Goal: Complete application form

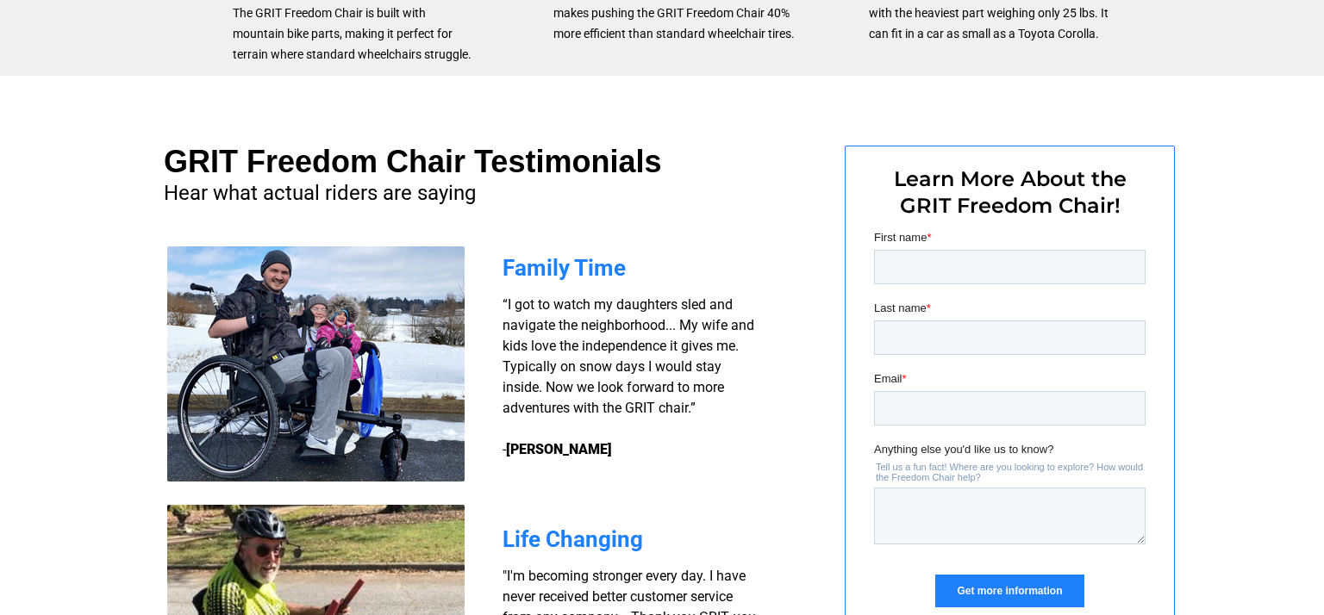
scroll to position [1188, 0]
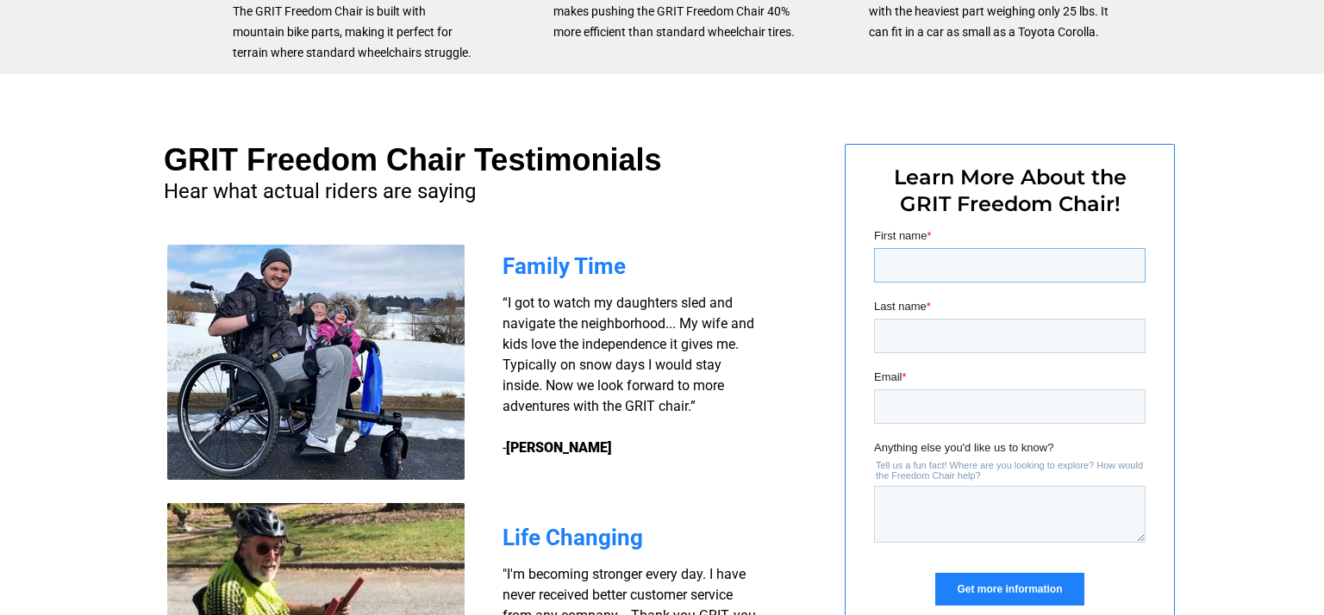
click at [1031, 278] on input "First name *" at bounding box center [1010, 265] width 272 height 34
type input "[PERSON_NAME]"
click at [971, 332] on input "Last name *" at bounding box center [1010, 336] width 272 height 34
type input "[PERSON_NAME]"
click at [932, 406] on input "Email *" at bounding box center [1010, 407] width 272 height 34
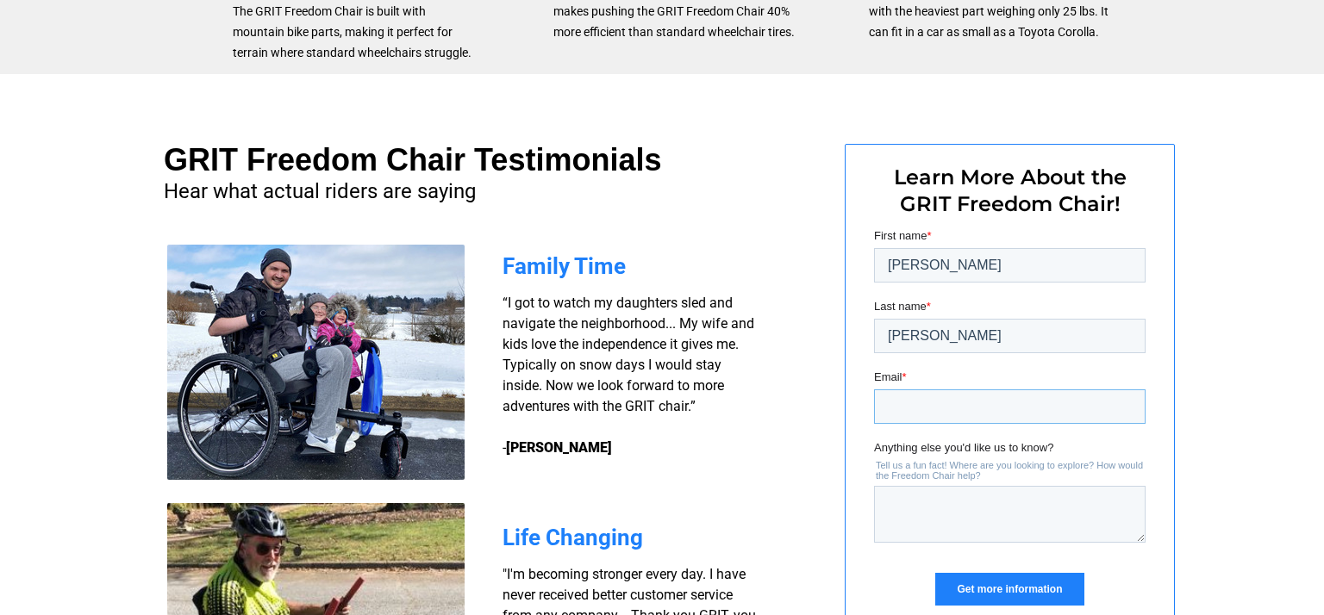
type input "[EMAIL_ADDRESS][DOMAIN_NAME]"
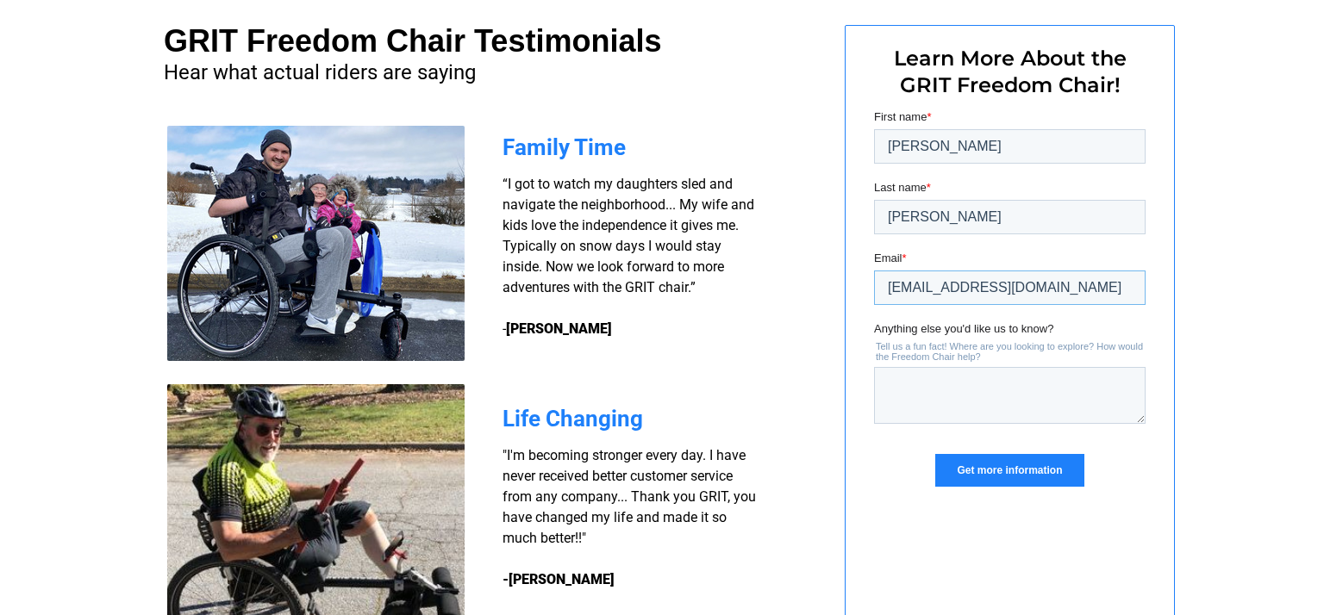
scroll to position [1321, 0]
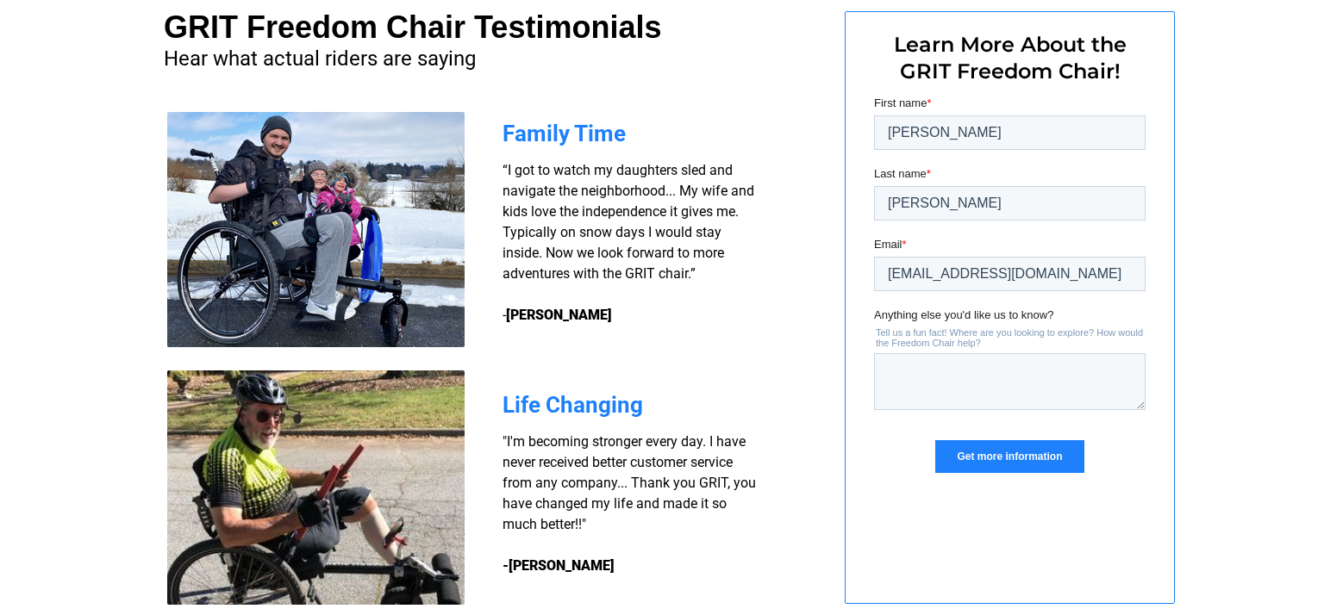
click at [1067, 457] on input "Get more information" at bounding box center [1009, 456] width 148 height 33
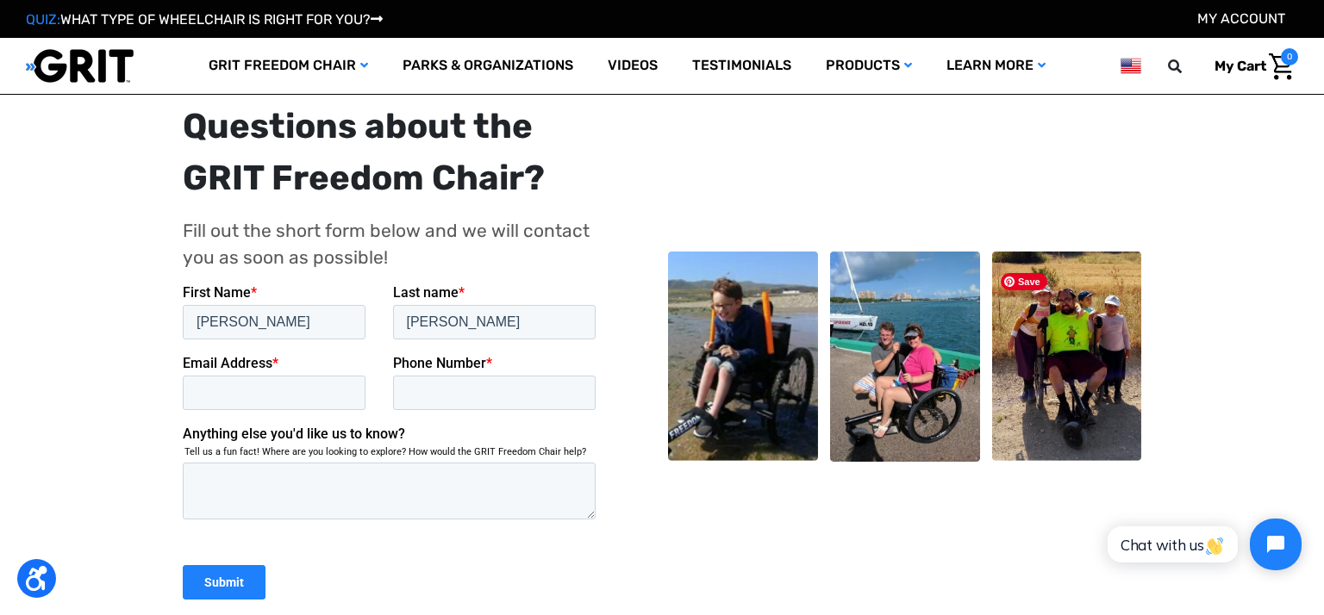
scroll to position [384, 0]
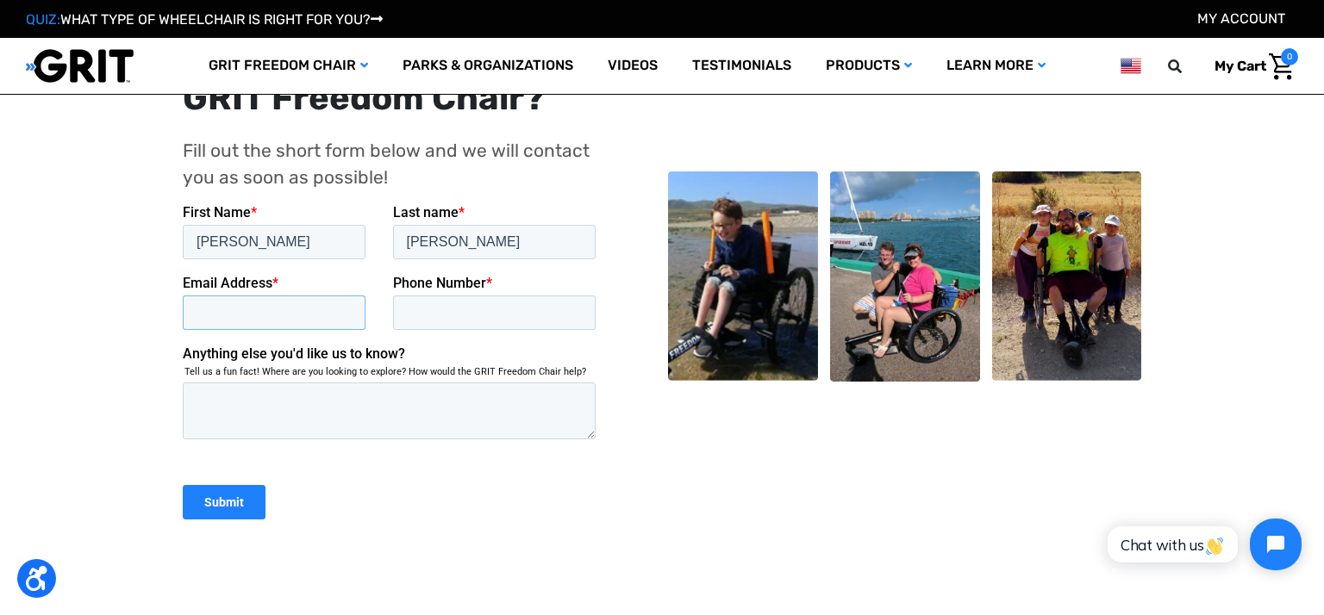
click at [195, 311] on input "Email Address *" at bounding box center [273, 312] width 183 height 34
type input "[EMAIL_ADDRESS][DOMAIN_NAME]"
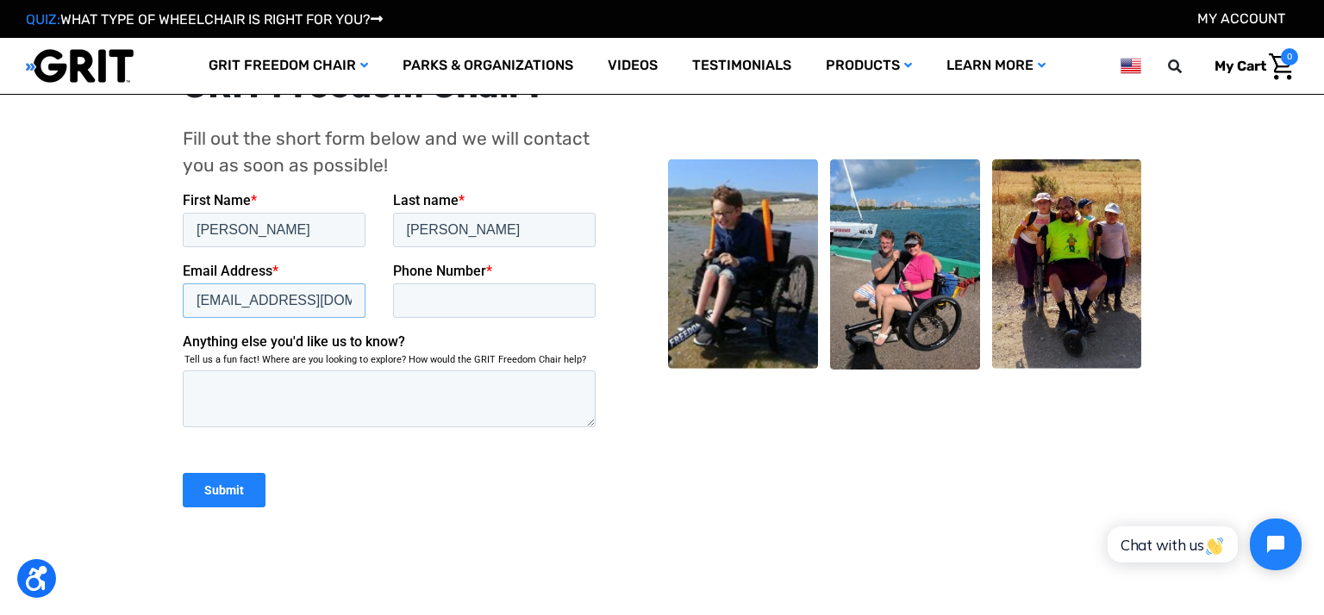
scroll to position [406, 0]
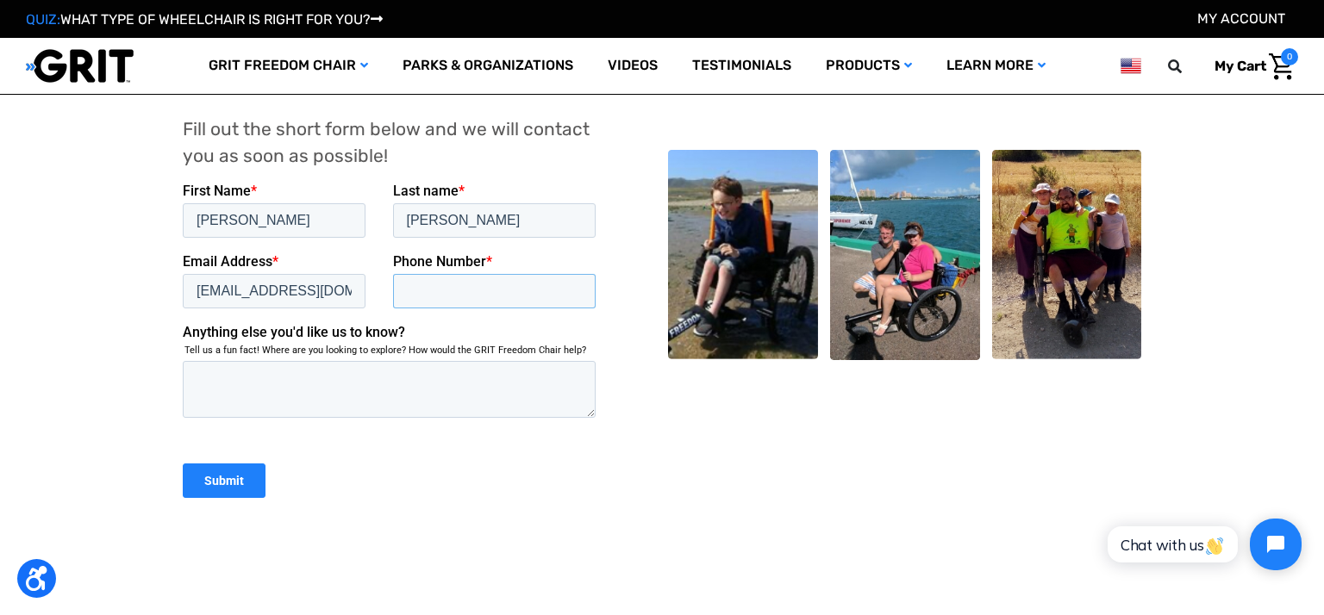
click at [433, 290] on input "Phone Number *" at bounding box center [493, 290] width 203 height 34
click at [456, 287] on input "Phone Number *" at bounding box center [493, 290] width 203 height 34
type input "4405474318"
click at [257, 487] on input "Submit" at bounding box center [223, 480] width 83 height 34
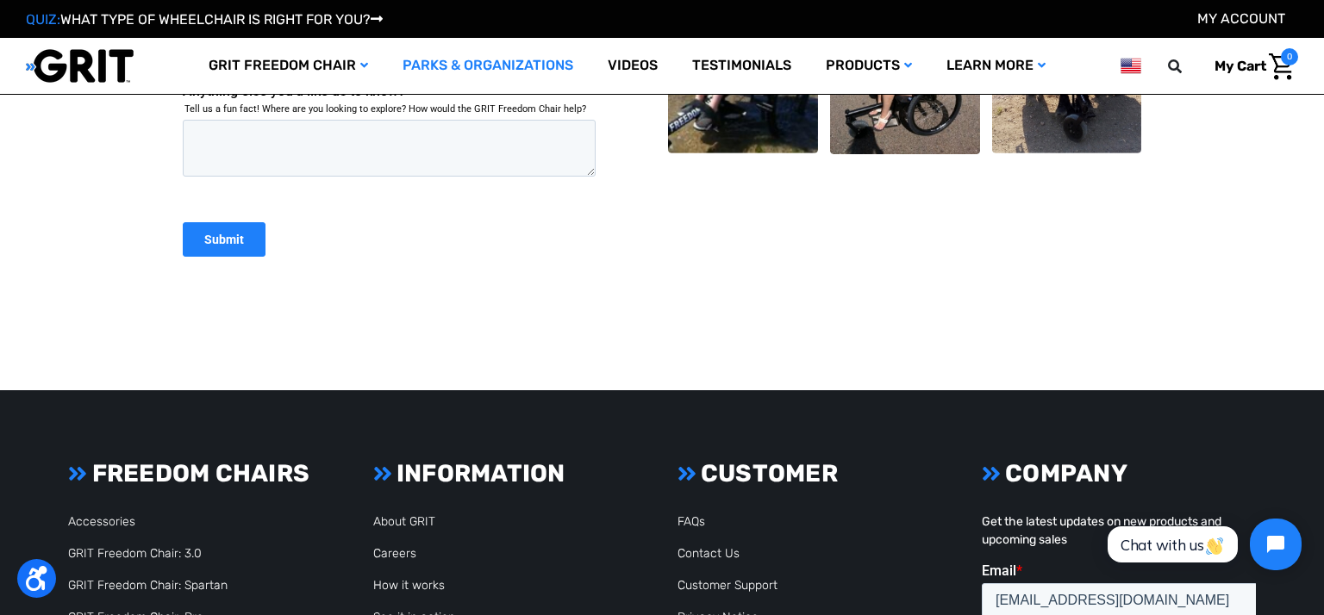
scroll to position [389, 0]
